Goal: Entertainment & Leisure: Consume media (video, audio)

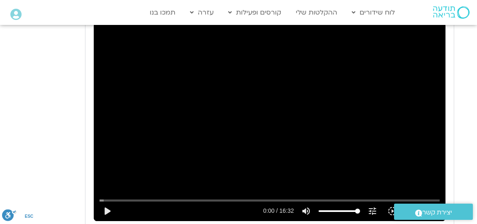
scroll to position [1585, 0]
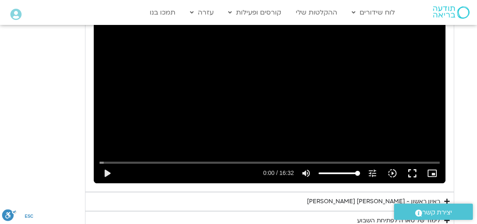
click at [344, 196] on div "ראיון ראשון - [PERSON_NAME] [PERSON_NAME]" at bounding box center [373, 201] width 133 height 10
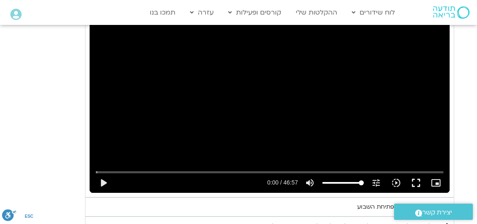
scroll to position [1811, 0]
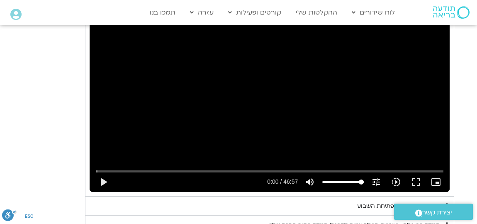
click at [242, 135] on div "Skip Ad 16:02 play_arrow 0:00 / 46:57 volume_up Mute tune Resolution Auto 240p …" at bounding box center [270, 90] width 360 height 203
click at [190, 172] on div "Accordion. Open links with Enter or Space, close with Escape, and navigate with…" at bounding box center [189, 182] width 152 height 20
drag, startPoint x: 97, startPoint y: 159, endPoint x: 134, endPoint y: 158, distance: 37.4
click at [134, 169] on input "Seek" at bounding box center [270, 171] width 348 height 5
drag, startPoint x: 129, startPoint y: 159, endPoint x: 155, endPoint y: 161, distance: 25.8
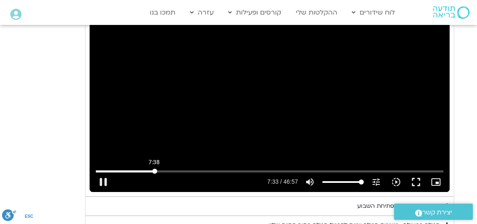
click at [155, 169] on input "Seek" at bounding box center [270, 171] width 348 height 5
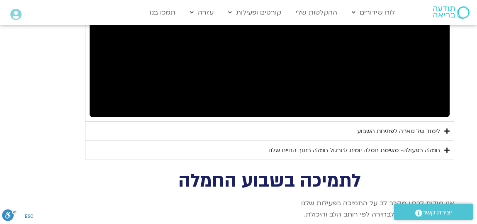
scroll to position [1887, 0]
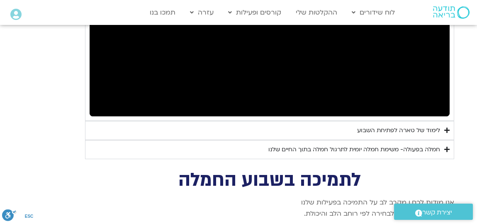
click at [411, 125] on div "לימוד של טארה לפתיחת השבוע" at bounding box center [398, 130] width 83 height 10
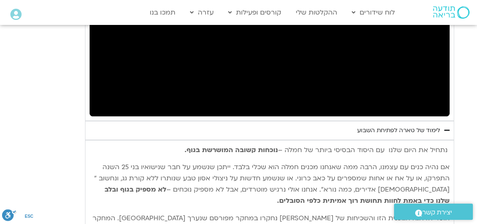
click at [411, 125] on div "לימוד של טארה לפתיחת השבוע" at bounding box center [398, 130] width 83 height 10
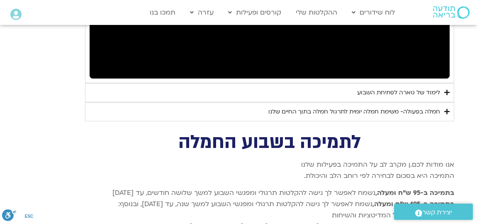
scroll to position [1962, 0]
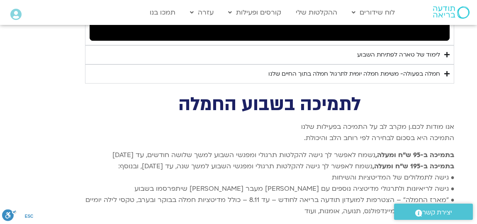
click at [417, 50] on div "לימוד של טארה לפתיחת השבוע" at bounding box center [398, 55] width 83 height 10
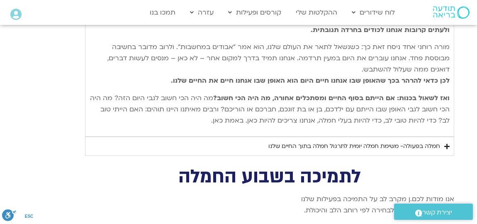
scroll to position [2151, 0]
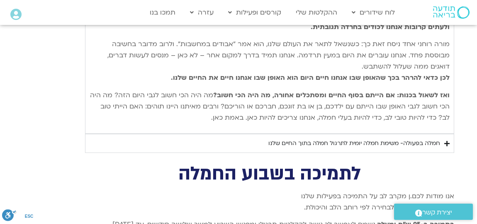
click at [417, 138] on div "חמלה בפעולה- משימת חמלה יומית לתרגול חמלה בתוך החיים שלנו" at bounding box center [355, 143] width 172 height 10
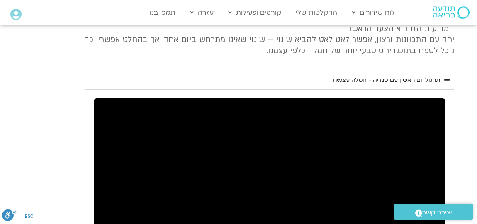
scroll to position [1434, 0]
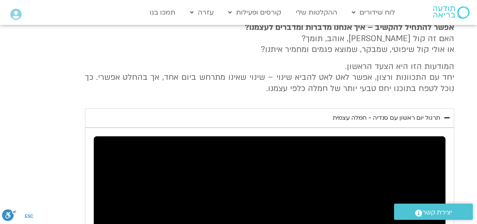
click at [408, 113] on div "תרגול יום ראשון עם סנדיה - חמלה עצמית" at bounding box center [387, 118] width 108 height 10
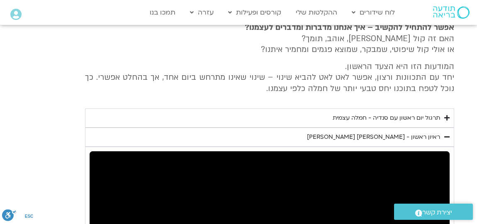
click at [408, 113] on div "תרגול יום ראשון עם סנדיה - חמלה עצמית" at bounding box center [387, 118] width 108 height 10
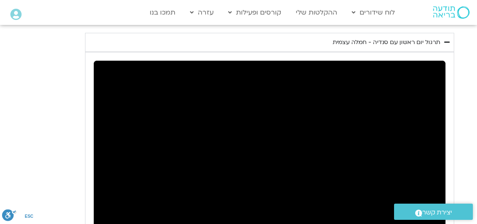
scroll to position [1547, 0]
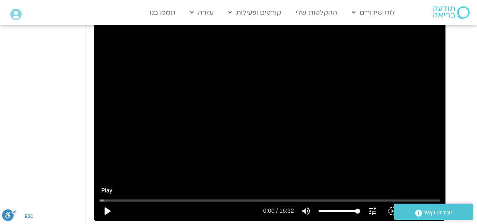
click at [108, 201] on button "play_arrow" at bounding box center [107, 211] width 20 height 20
type input "2817.733333"
type input "0.063419"
type input "2817.733333"
type input "0.196997"
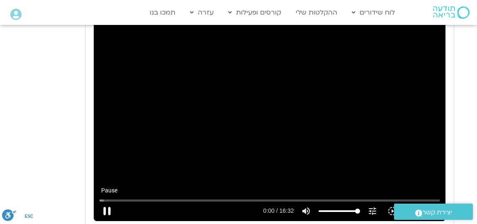
type input "2817.733333"
type input "0.329503"
type input "2817.733333"
type input "0.464573"
type input "2817.733333"
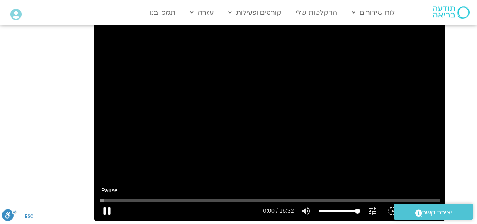
type input "0.597295"
type input "2817.733333"
type input "0.737344"
type input "2817.733333"
type input "0.868837"
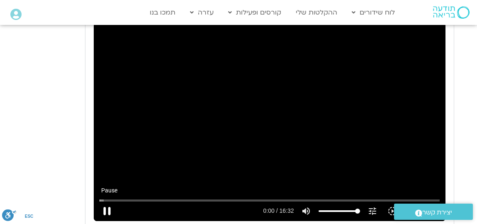
type input "2817.733333"
type input "1.001892"
type input "2817.733333"
type input "1.132844"
type input "2817.733333"
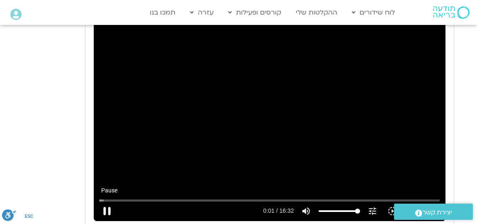
type input "1.264556"
type input "2817.733333"
type input "1.397596"
type input "2817.733333"
type input "1.526506"
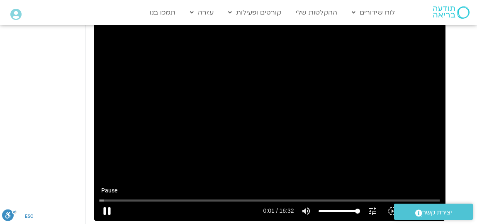
type input "2817.733333"
type input "1.663869"
type input "2817.733333"
type input "1.797318"
type input "2817.733333"
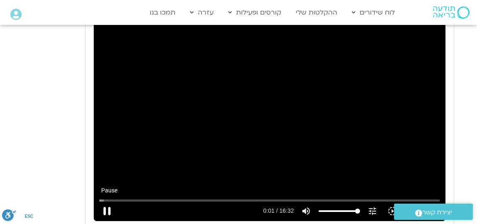
type input "1.927336"
type input "2817.733333"
type input "2.065743"
type input "2817.733333"
type input "2.20209"
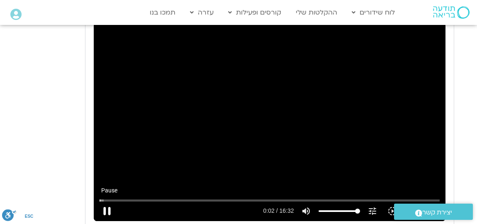
type input "2817.733333"
type input "2.331721"
type input "2817.733333"
type input "2.458112"
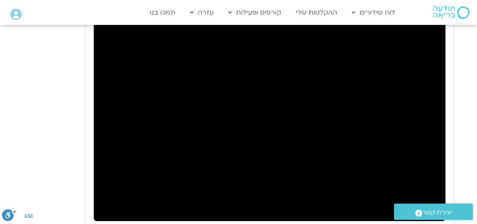
type input "2817.733333"
type input "382.446227"
type input "2817.733333"
type input "382.600427"
type input "2817.733333"
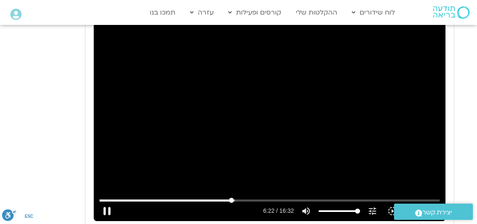
type input "382.628083"
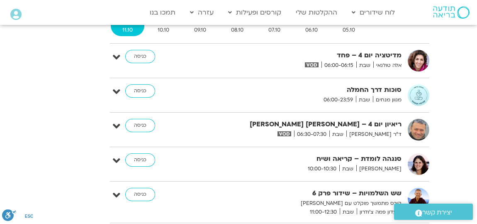
scroll to position [3057, 0]
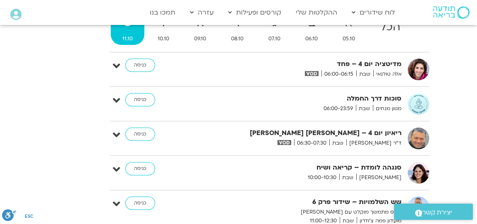
click at [313, 71] on img at bounding box center [312, 73] width 14 height 5
click at [312, 71] on img at bounding box center [312, 73] width 14 height 5
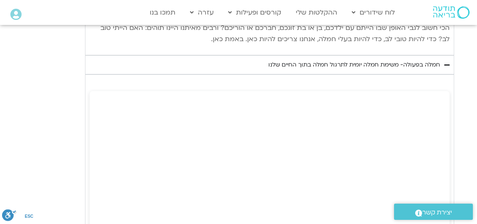
scroll to position [2226, 0]
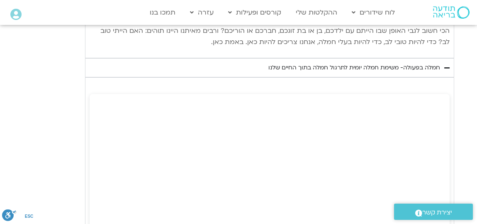
type input "2817.733333"
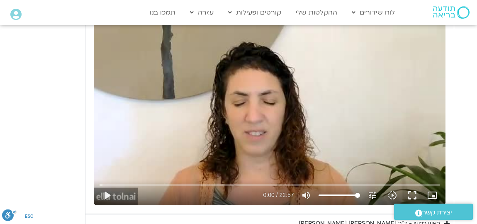
scroll to position [407, 0]
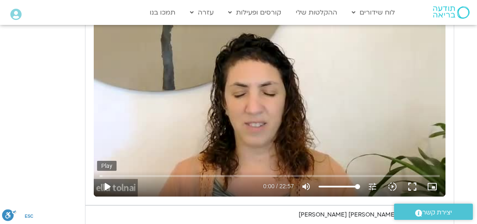
click at [104, 186] on button "play_arrow" at bounding box center [107, 186] width 20 height 20
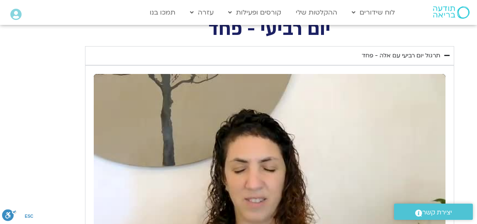
scroll to position [369, 0]
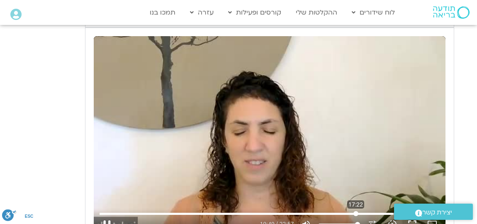
click at [356, 213] on input "Seek" at bounding box center [270, 213] width 340 height 5
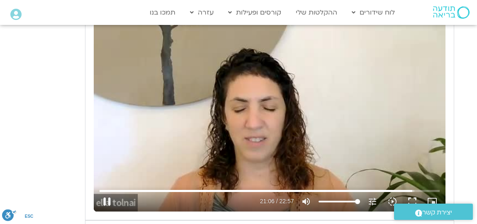
type input "1266.468368"
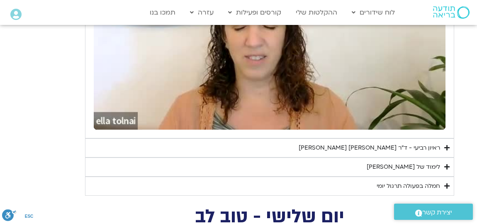
scroll to position [482, 0]
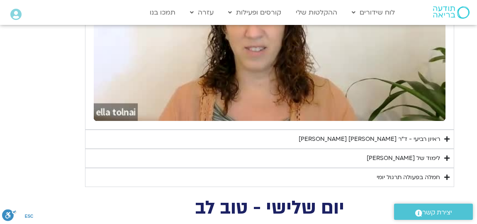
click at [397, 158] on summary "לימוד של [PERSON_NAME]" at bounding box center [269, 158] width 369 height 19
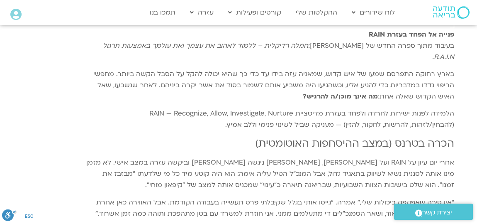
scroll to position [633, 0]
